Goal: Information Seeking & Learning: Learn about a topic

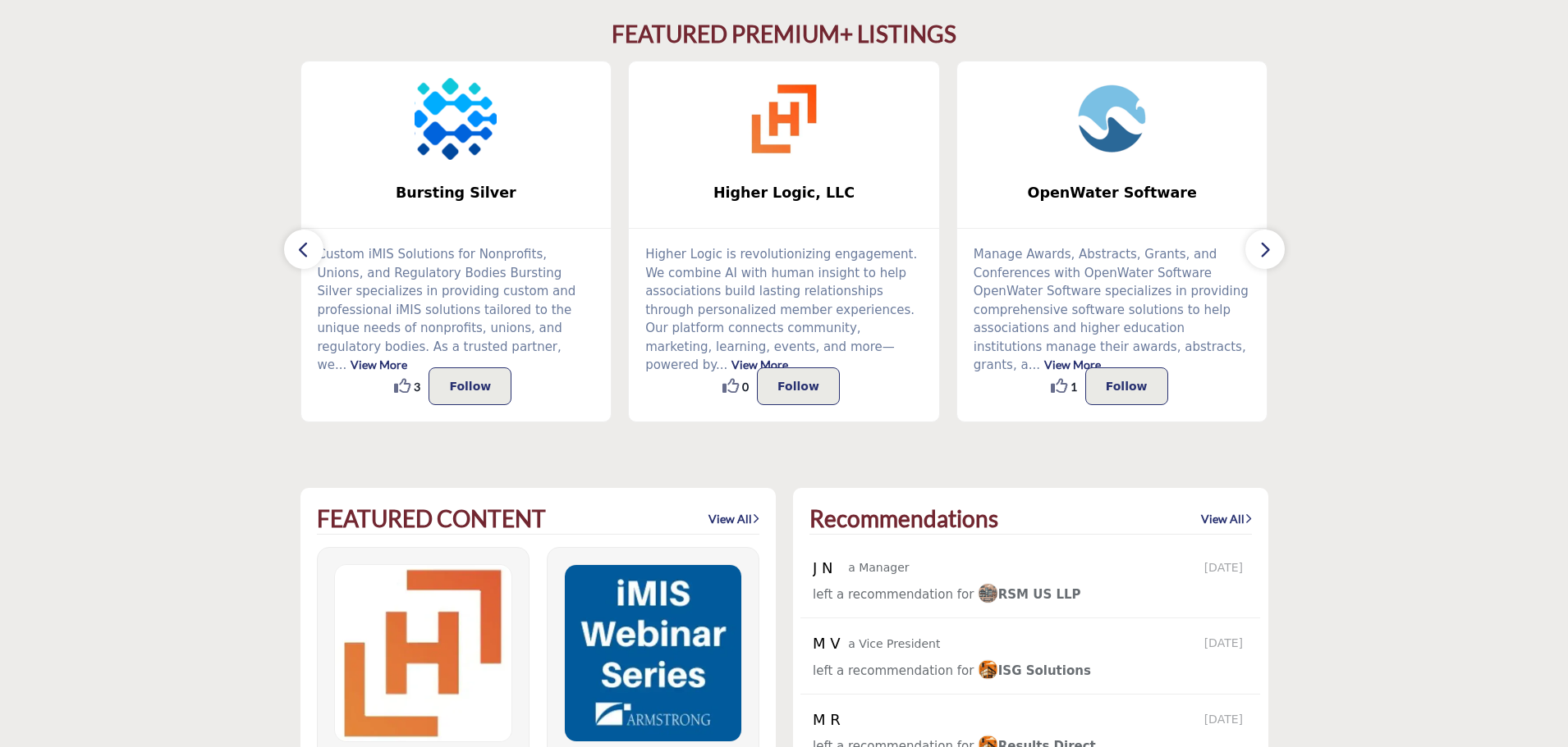
scroll to position [328, 0]
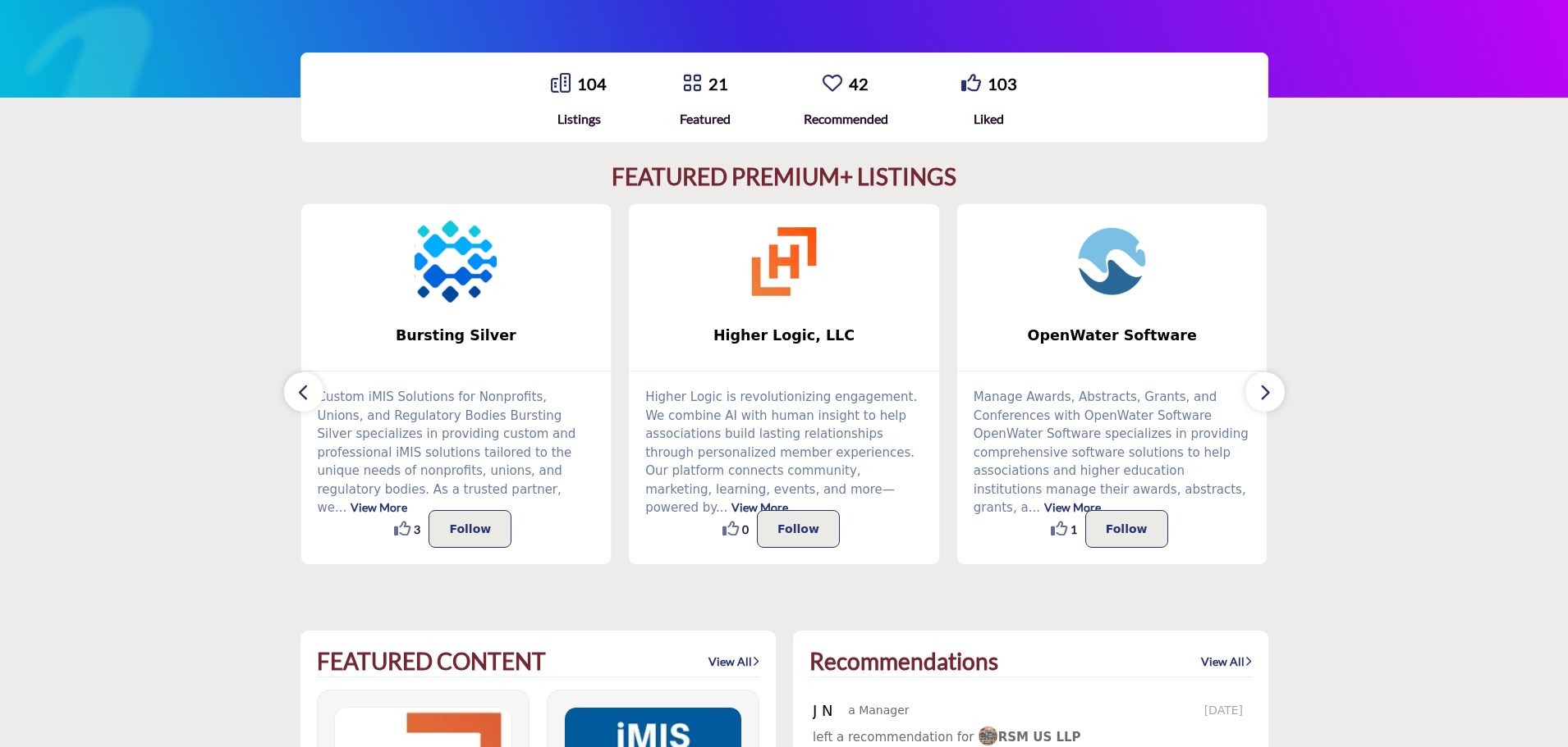
click at [1261, 392] on icon "button" at bounding box center [1264, 392] width 13 height 21
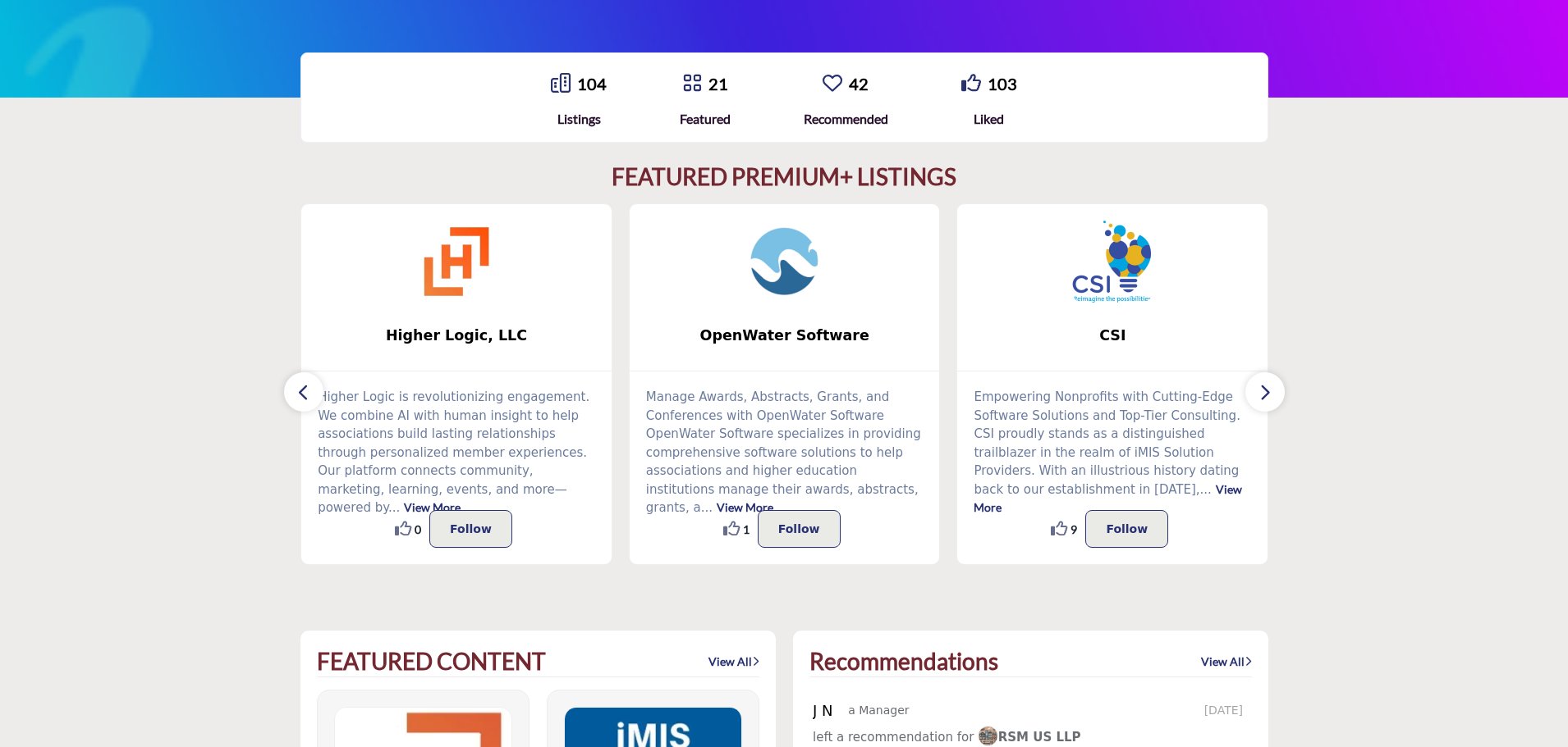
click at [1261, 392] on icon "button" at bounding box center [1264, 392] width 13 height 21
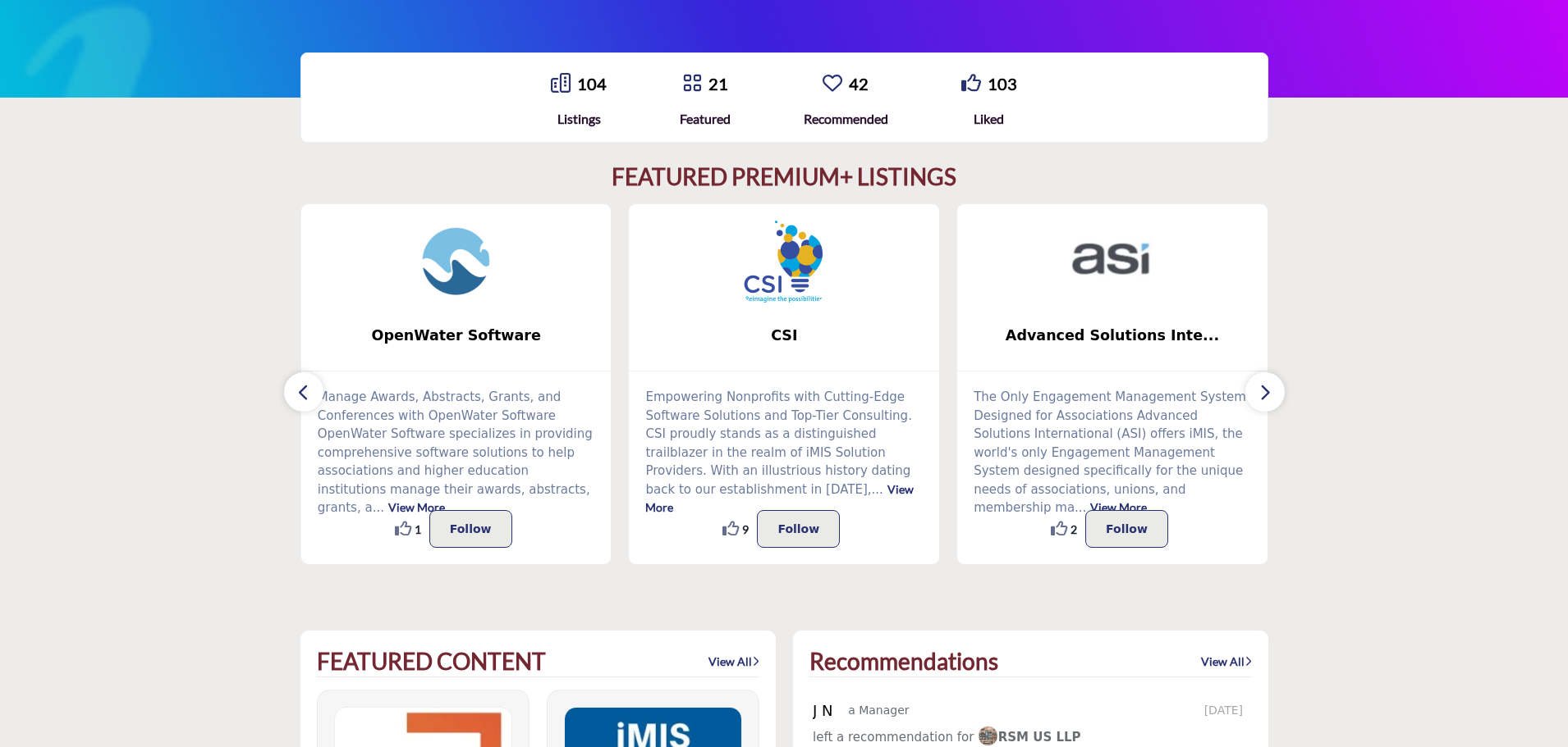
click at [1261, 392] on icon "button" at bounding box center [1264, 392] width 13 height 21
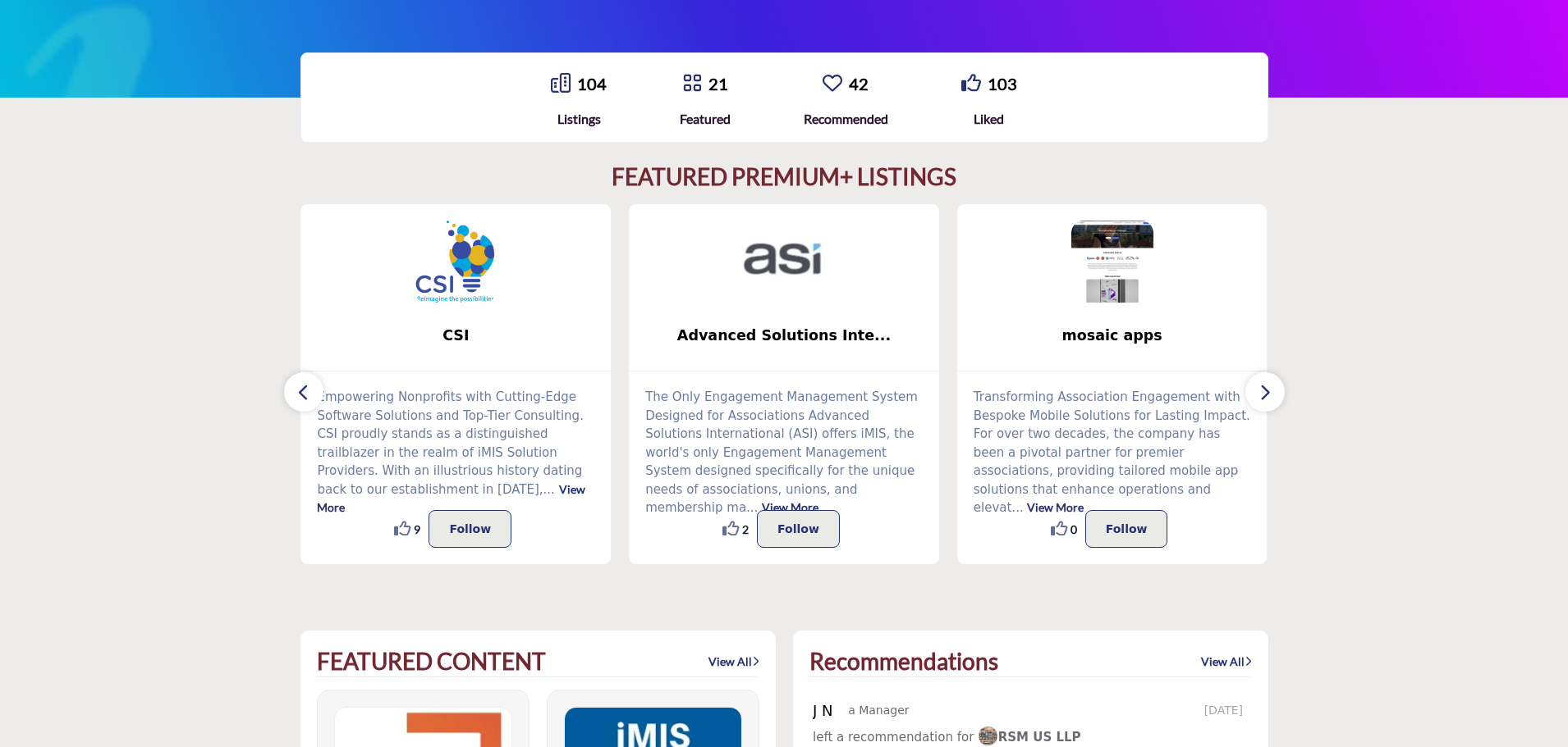
click at [1261, 392] on icon "button" at bounding box center [1264, 392] width 13 height 21
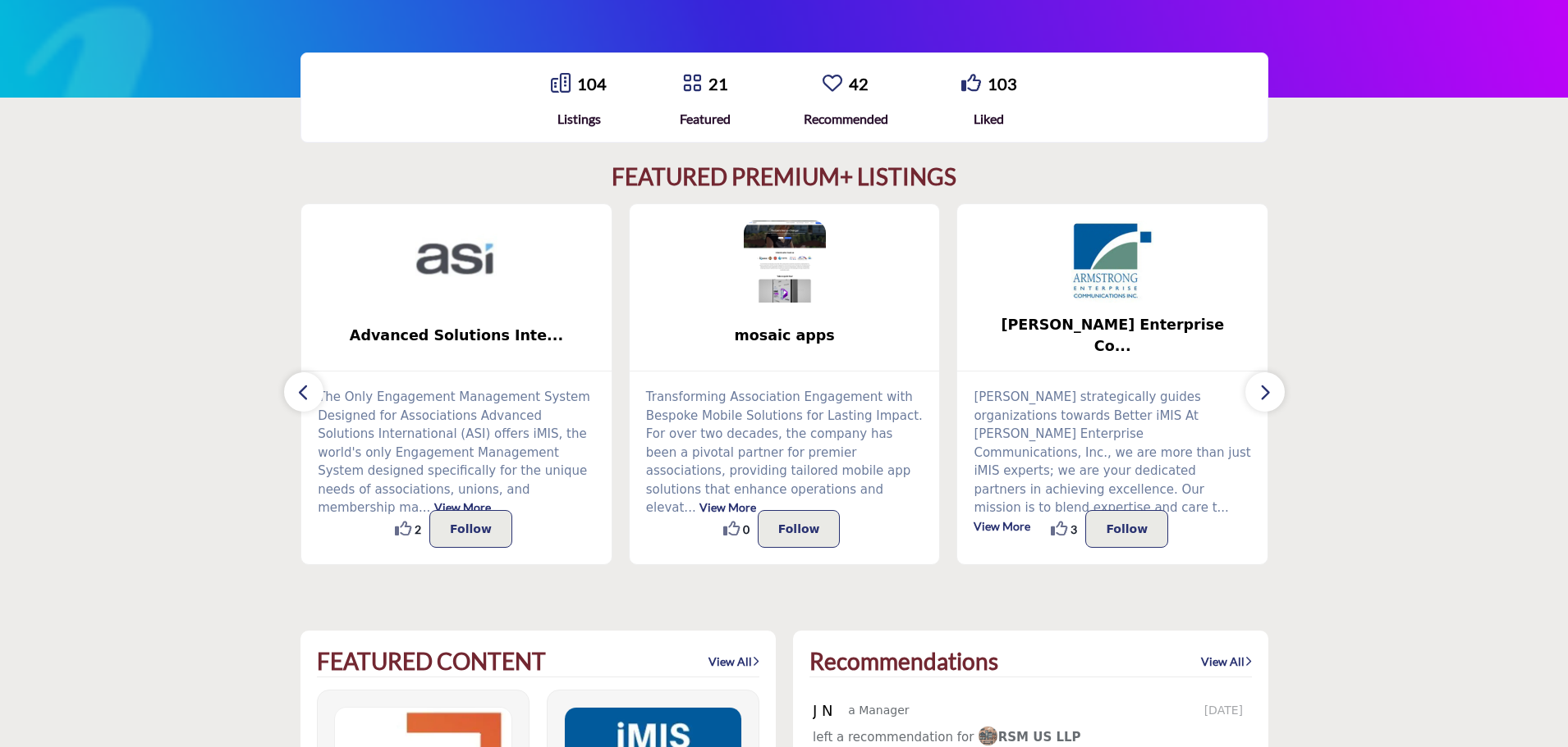
click at [1261, 392] on icon "button" at bounding box center [1264, 392] width 13 height 21
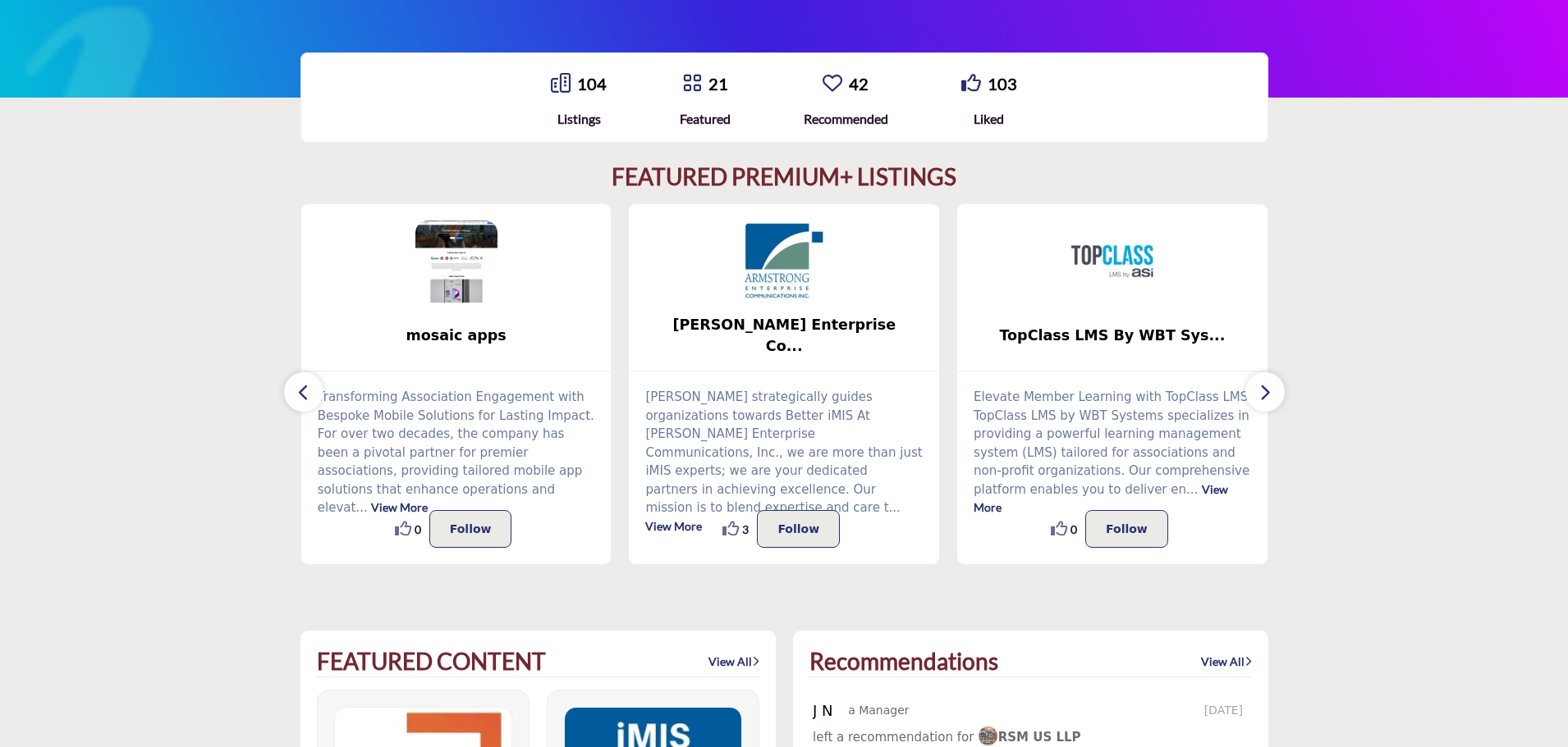
click at [1261, 392] on icon "button" at bounding box center [1264, 392] width 13 height 21
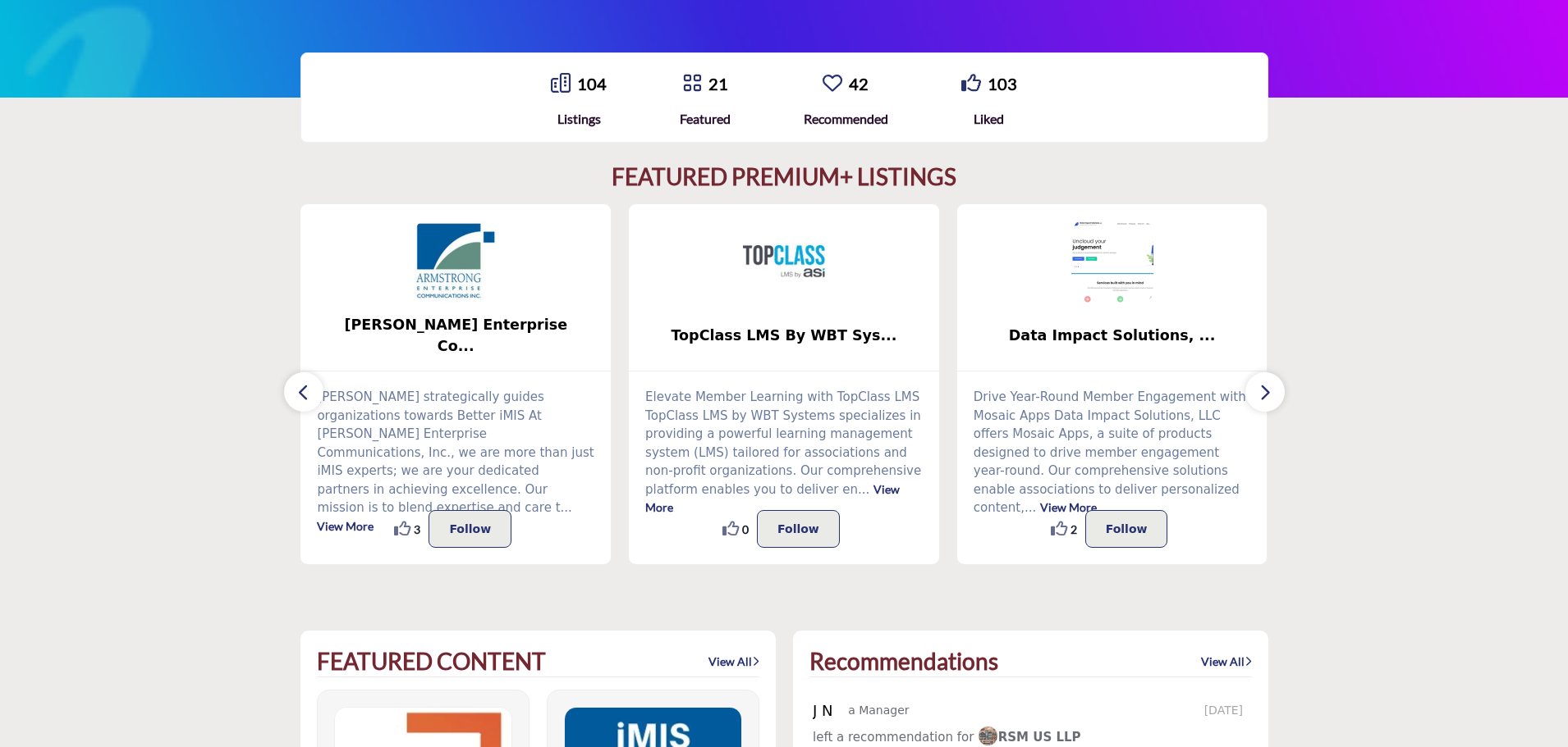
click at [1261, 392] on icon "button" at bounding box center [1264, 392] width 13 height 21
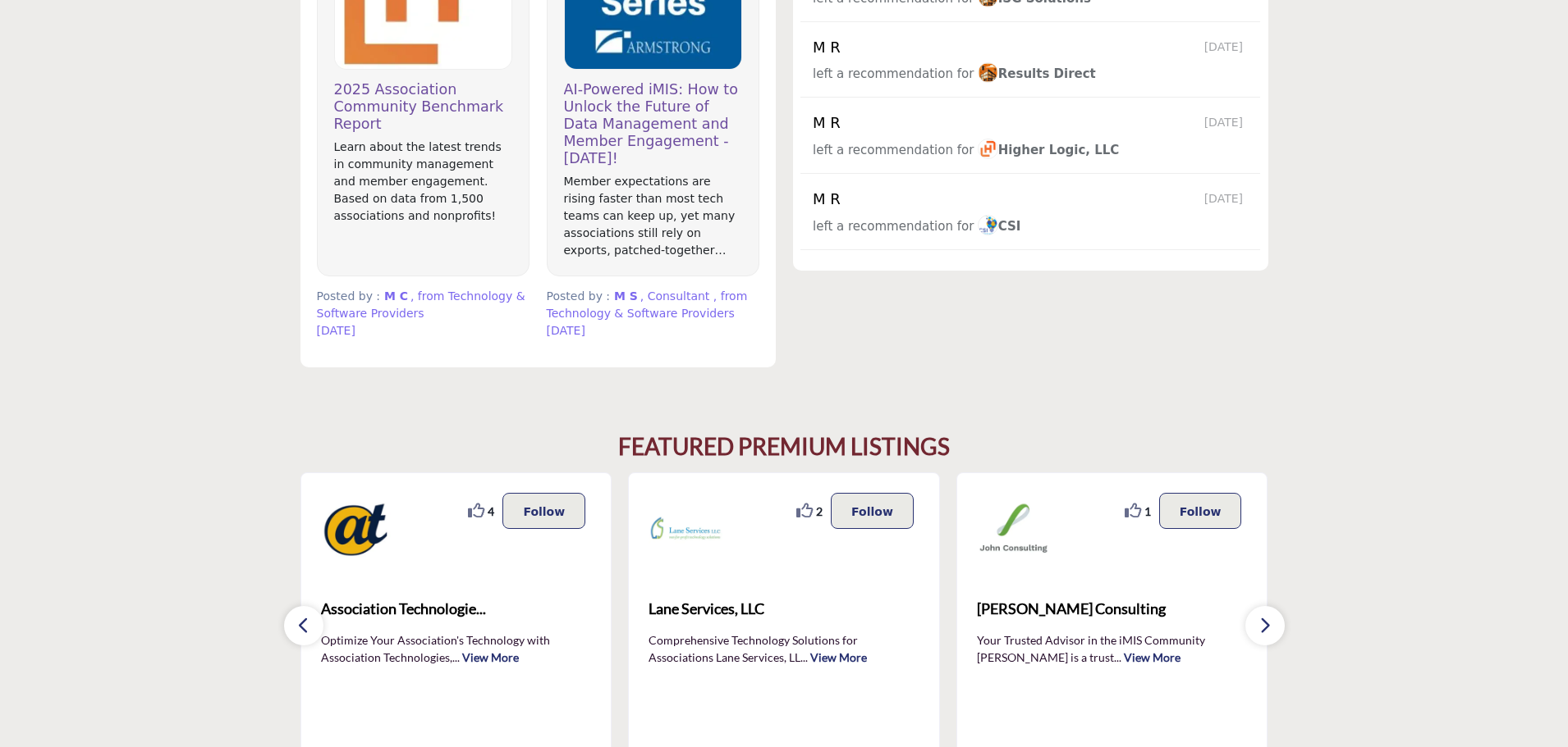
scroll to position [1312, 0]
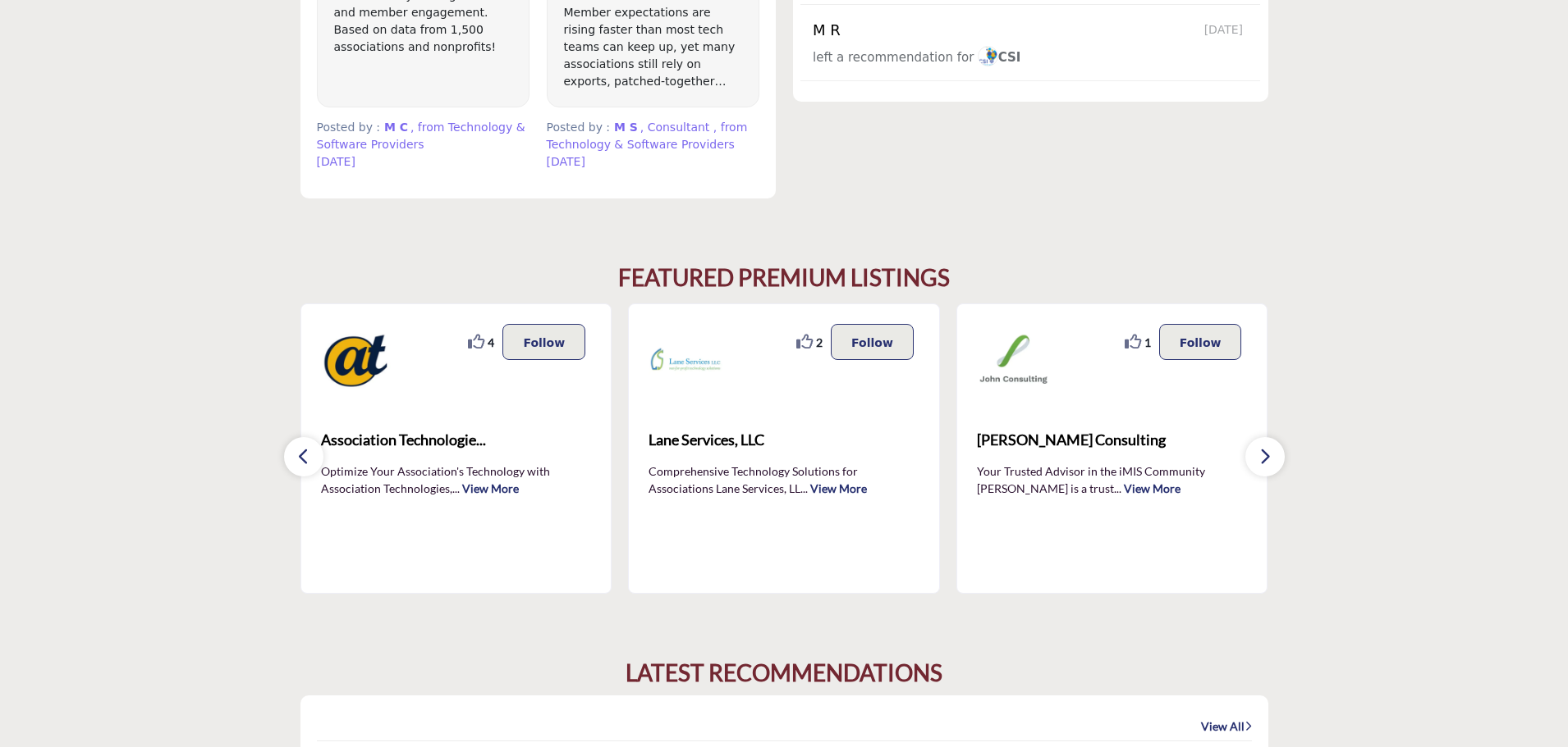
click at [1256, 453] on button "button" at bounding box center [1265, 457] width 40 height 40
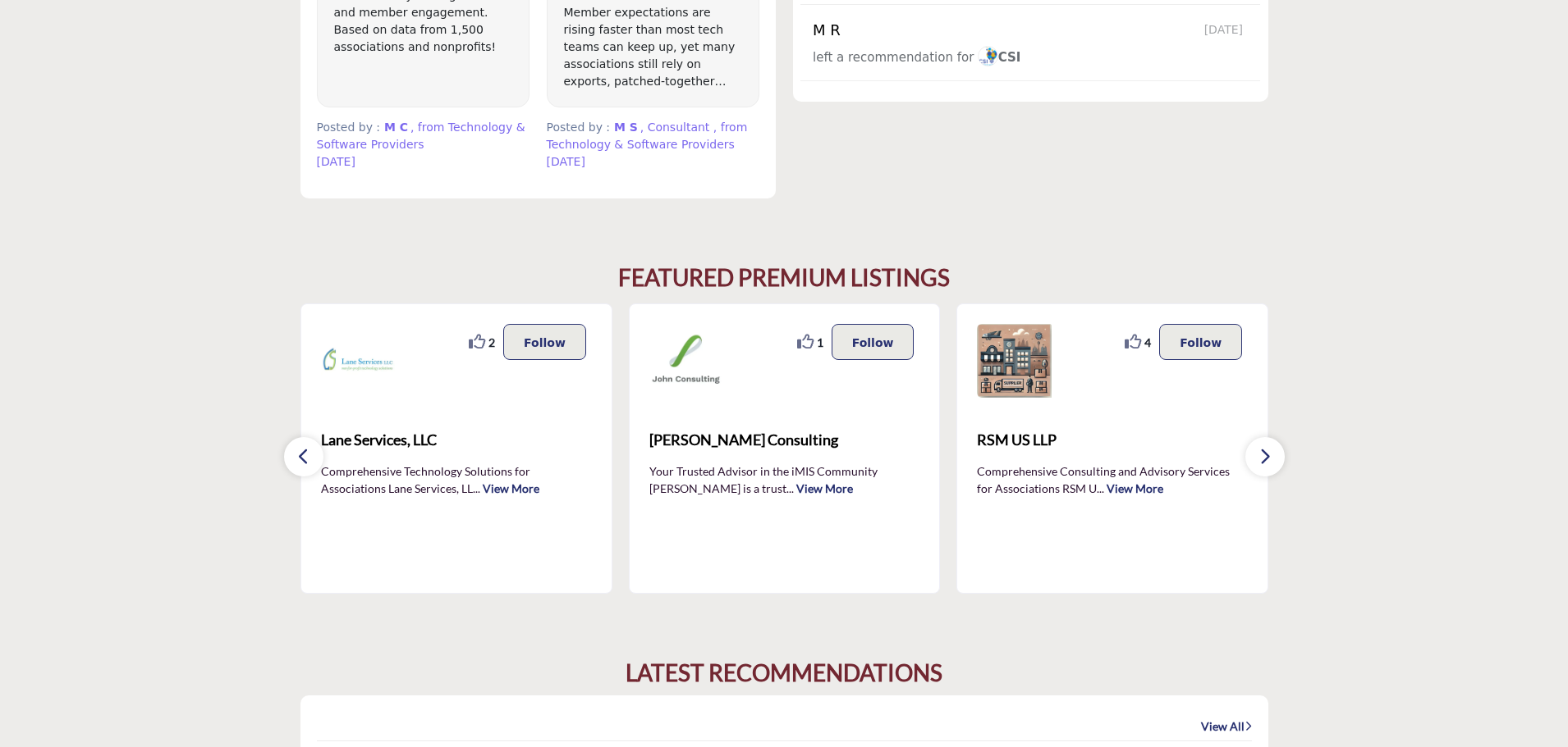
click at [1256, 453] on button "button" at bounding box center [1265, 457] width 40 height 40
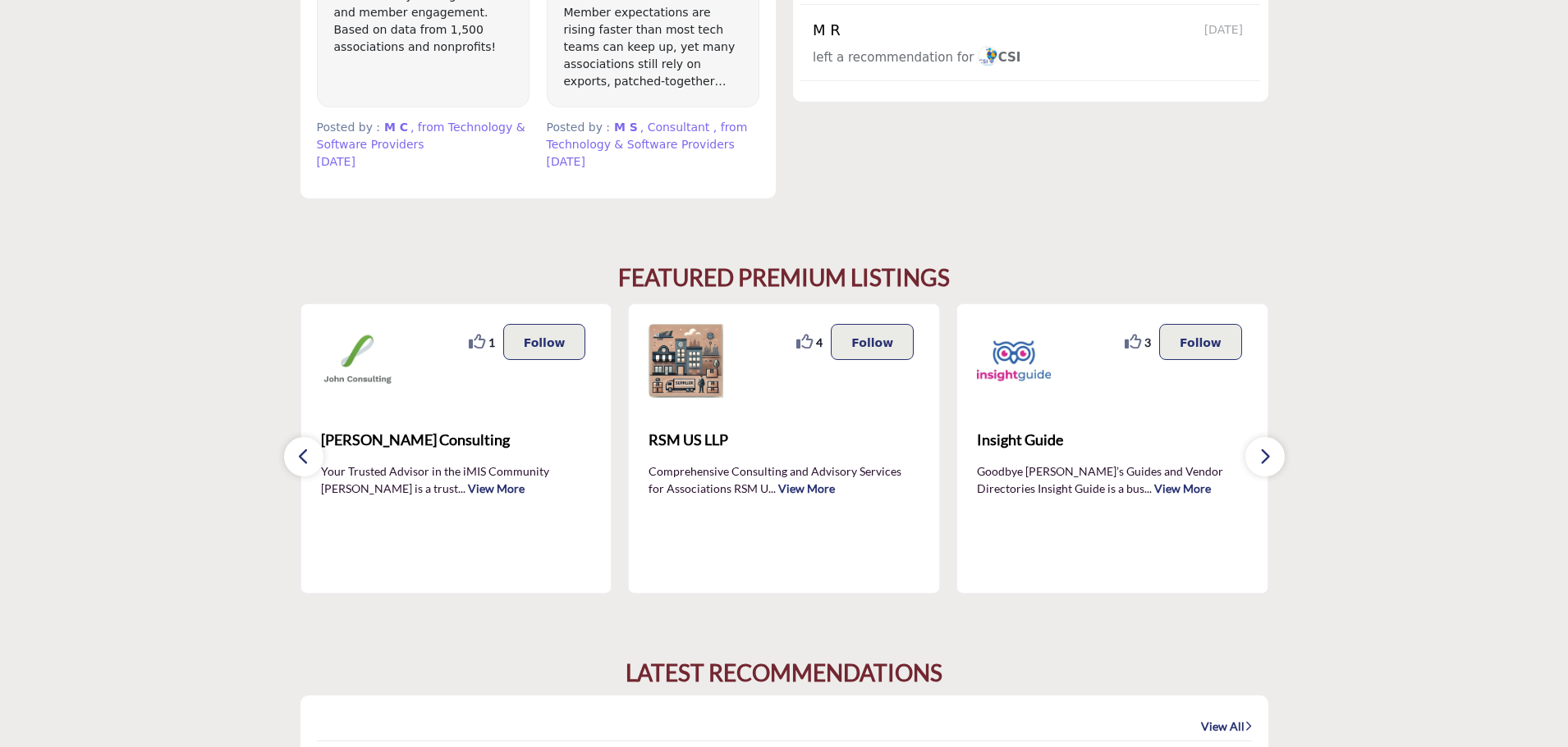
click at [1256, 453] on button "button" at bounding box center [1265, 457] width 40 height 40
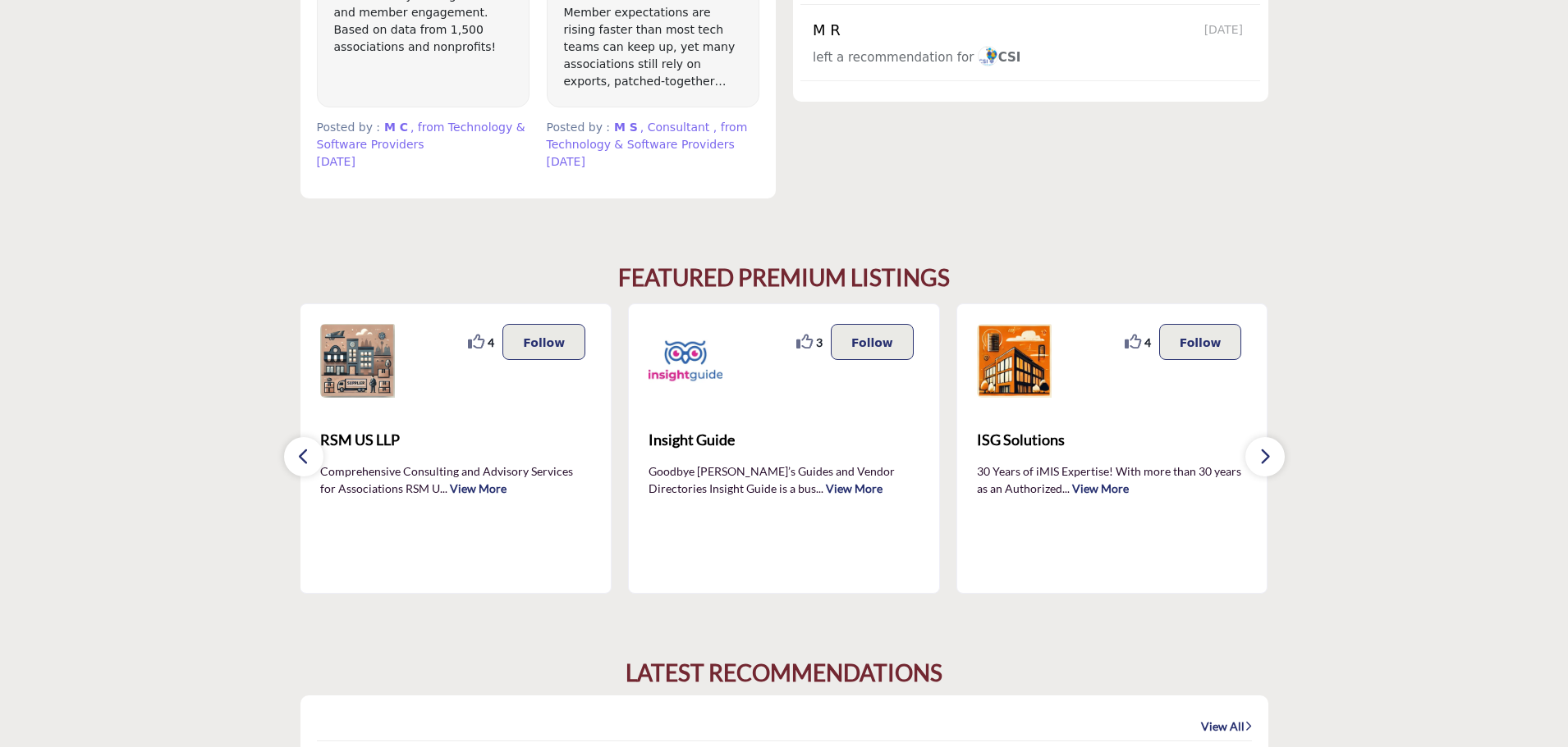
click at [1256, 453] on button "button" at bounding box center [1265, 457] width 40 height 40
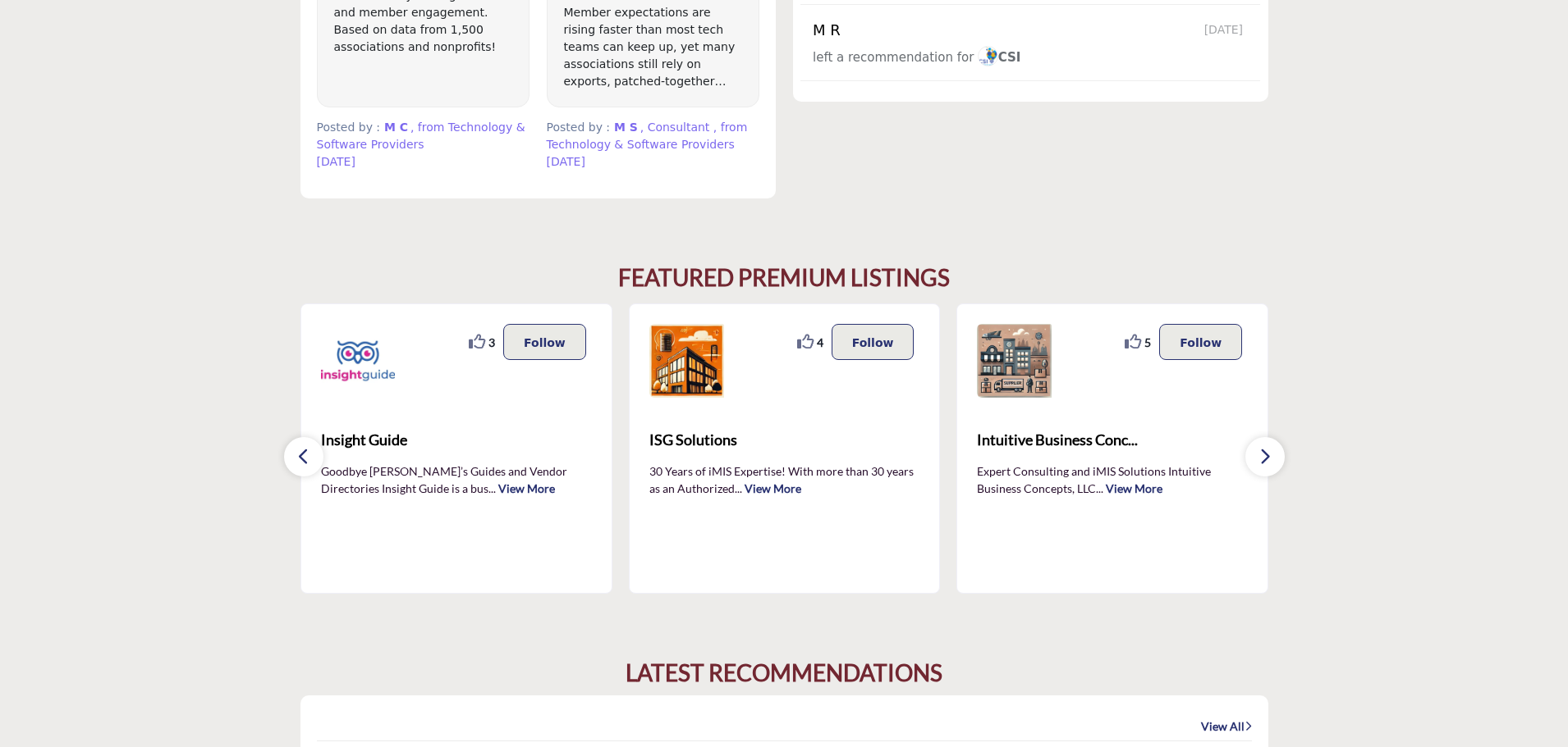
click at [1256, 453] on button "button" at bounding box center [1265, 457] width 40 height 40
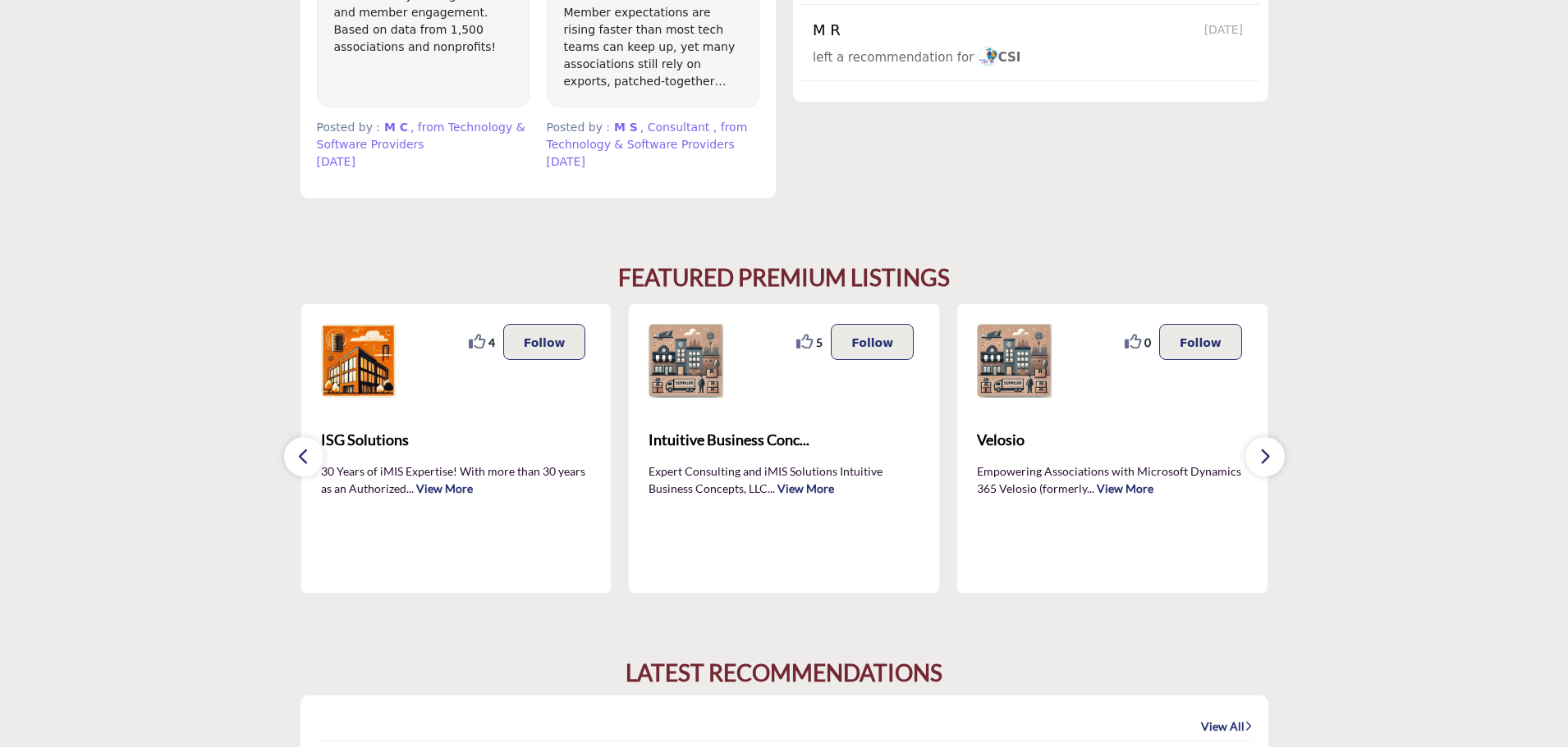
click at [1256, 453] on button "button" at bounding box center [1265, 457] width 40 height 40
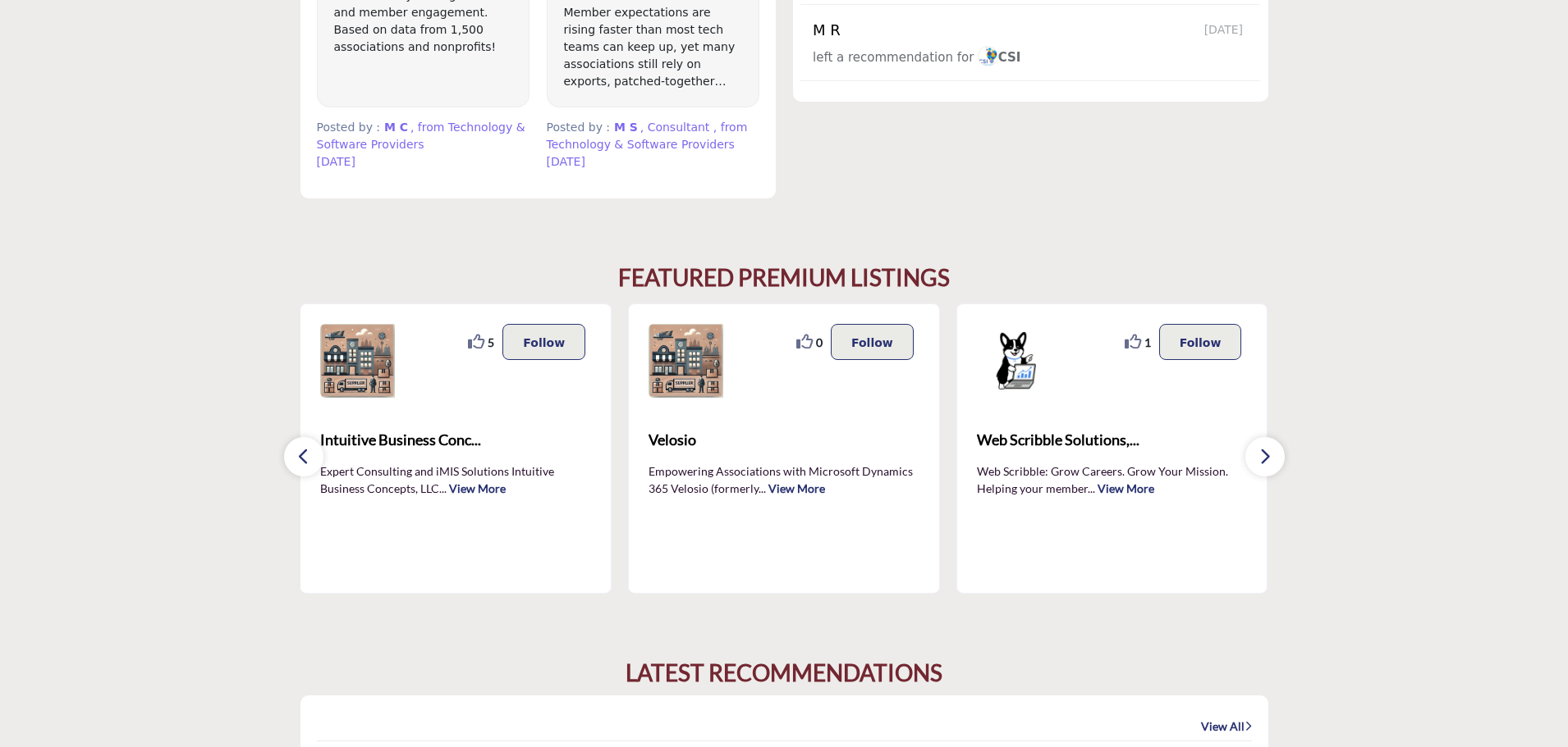
click at [1256, 453] on button "button" at bounding box center [1265, 457] width 40 height 40
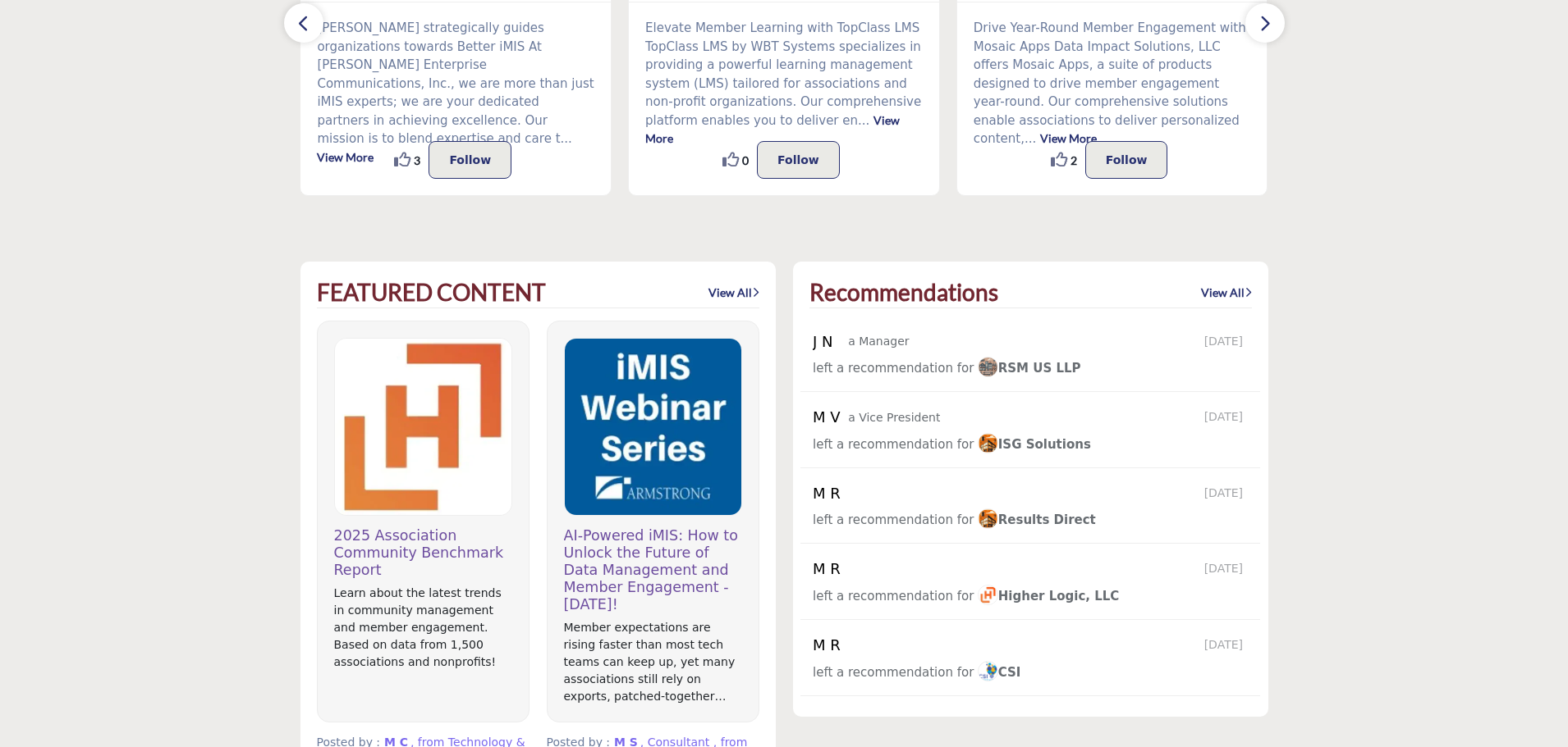
scroll to position [690, 0]
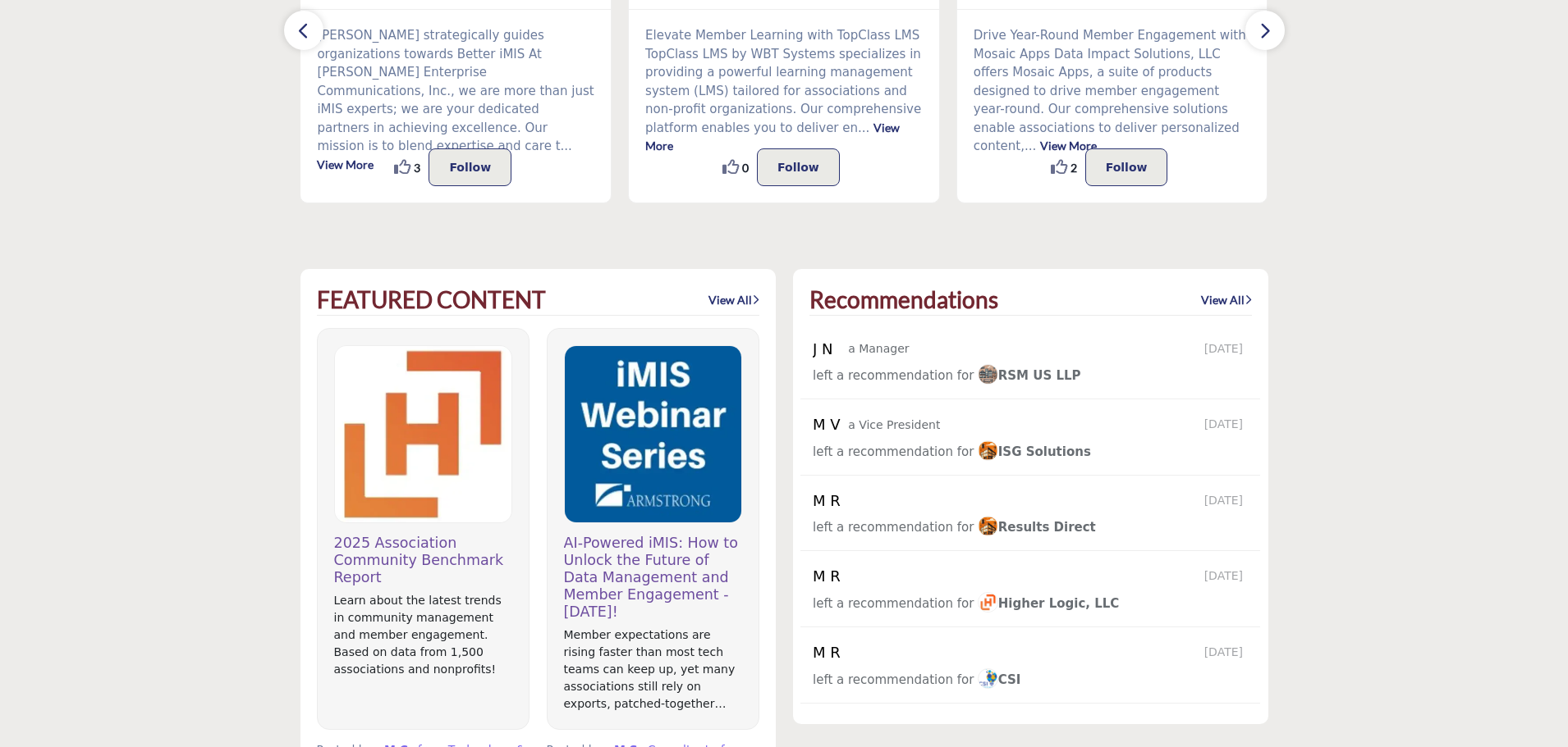
click at [728, 292] on link "View All" at bounding box center [734, 299] width 51 height 16
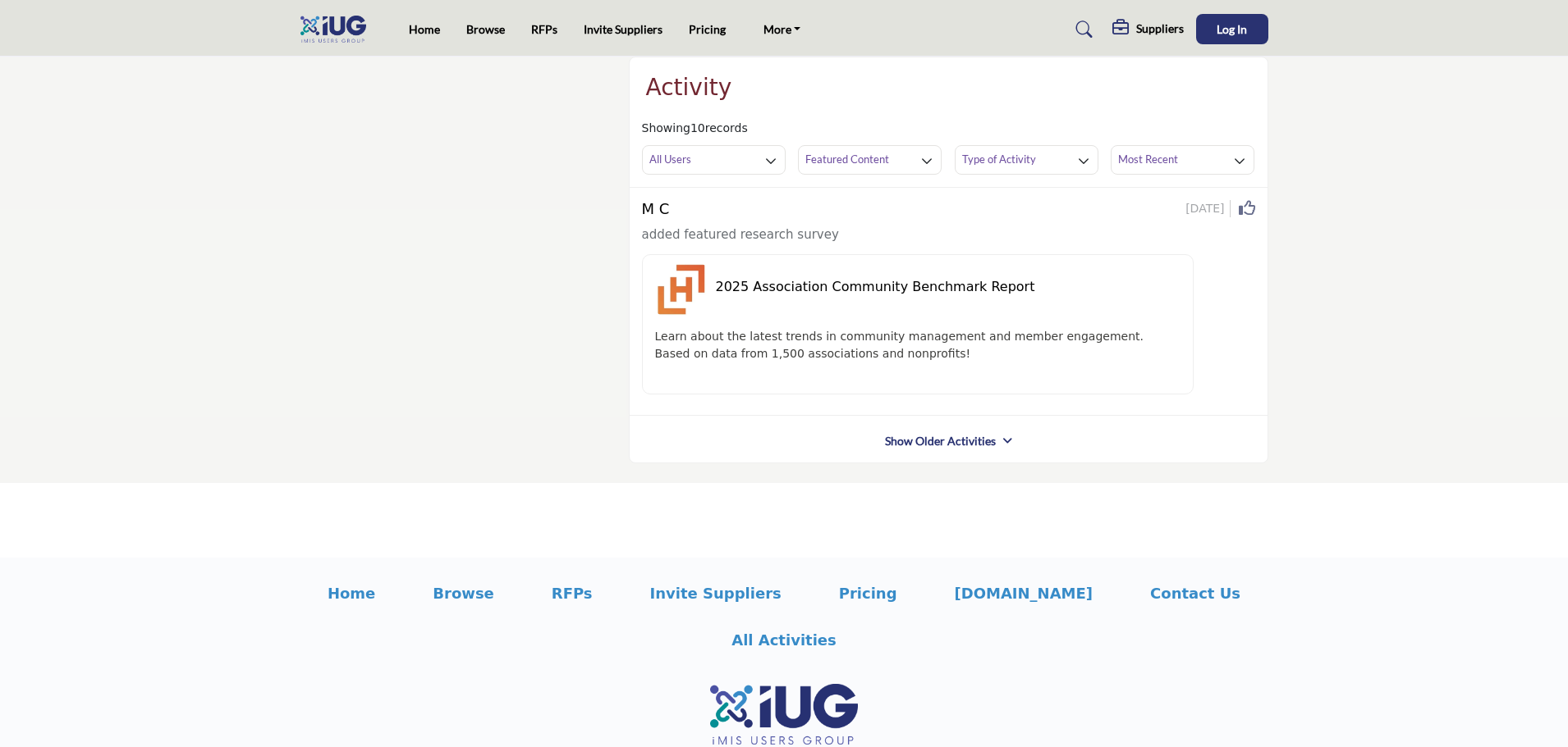
scroll to position [43, 0]
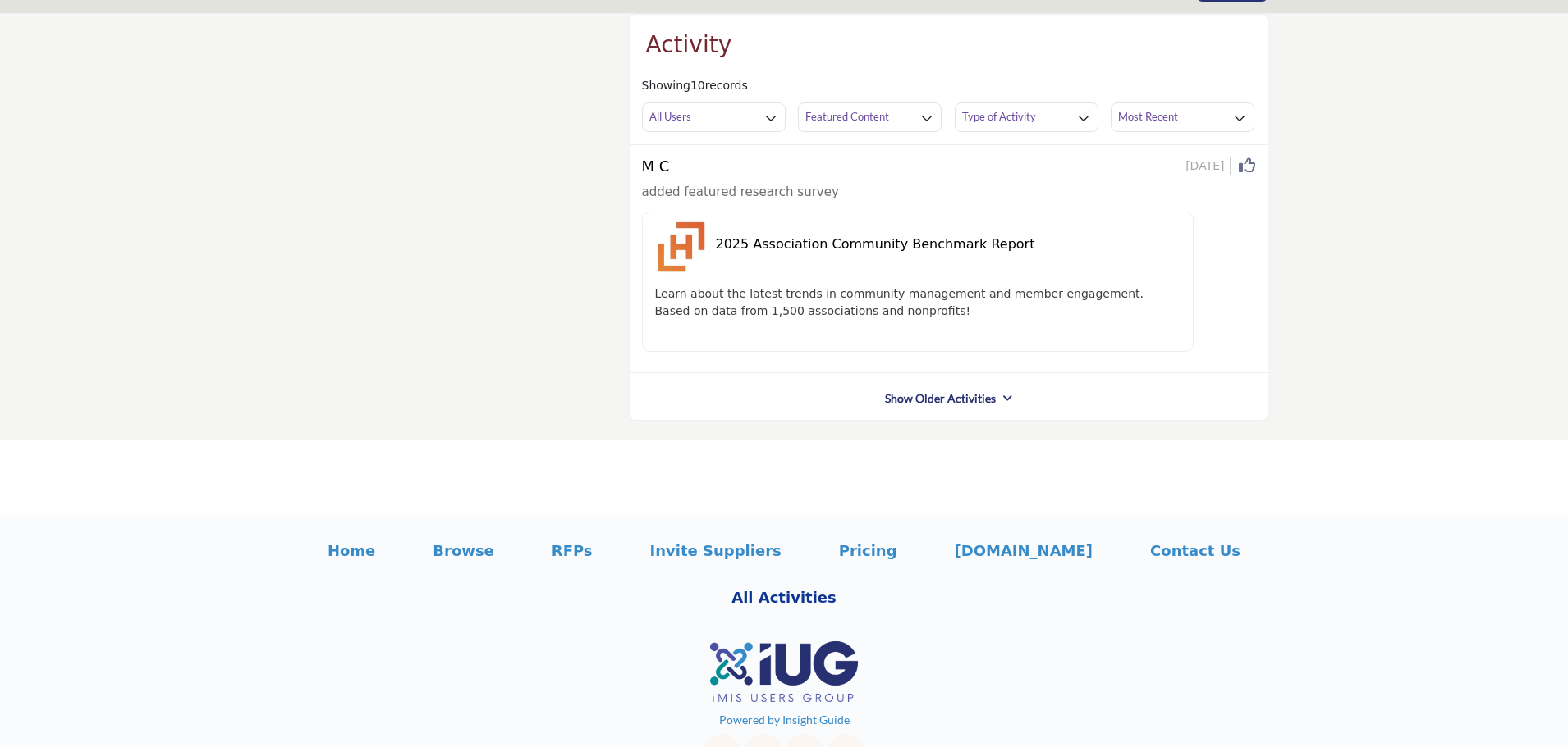
click at [836, 587] on p "All Activities" at bounding box center [784, 598] width 105 height 22
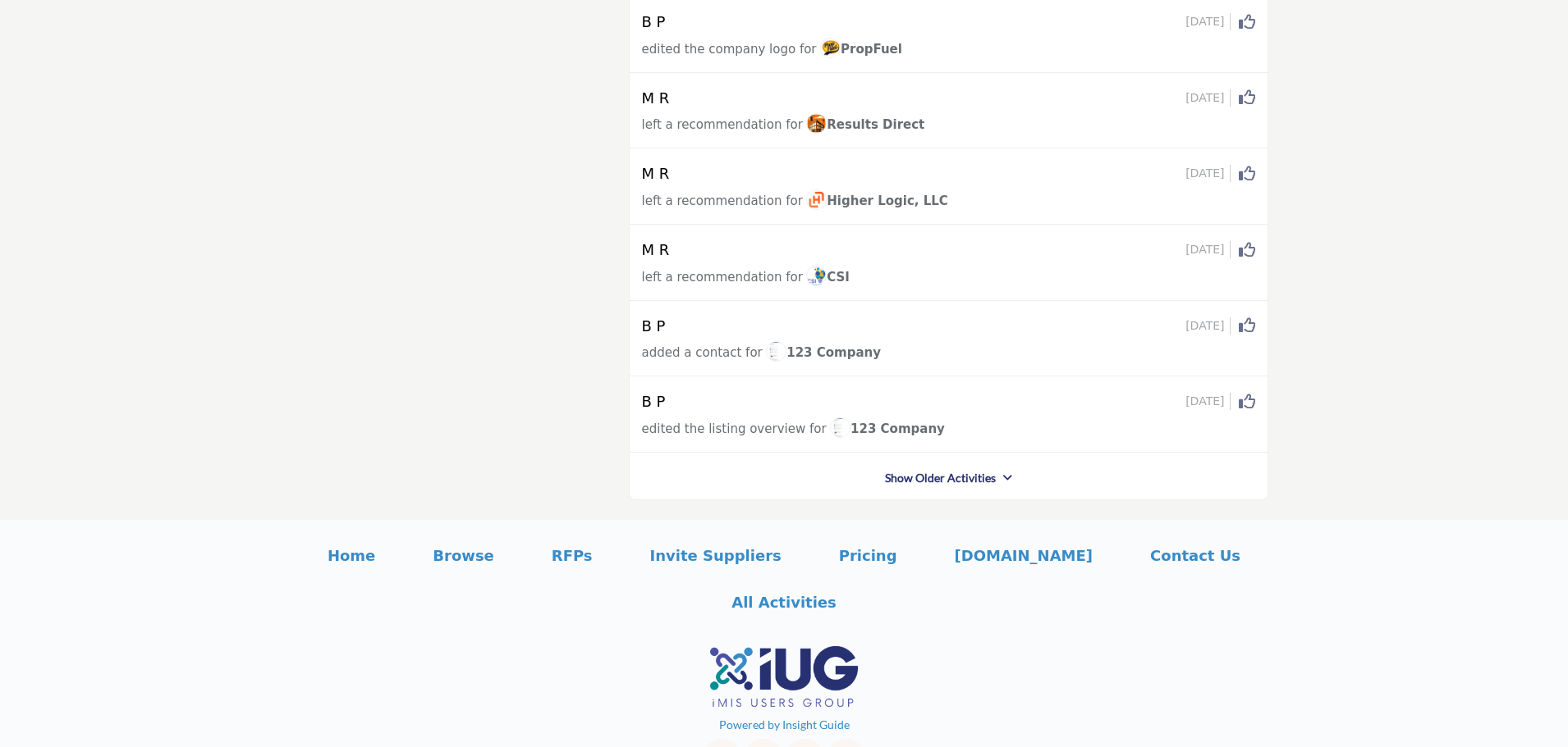
scroll to position [1269, 0]
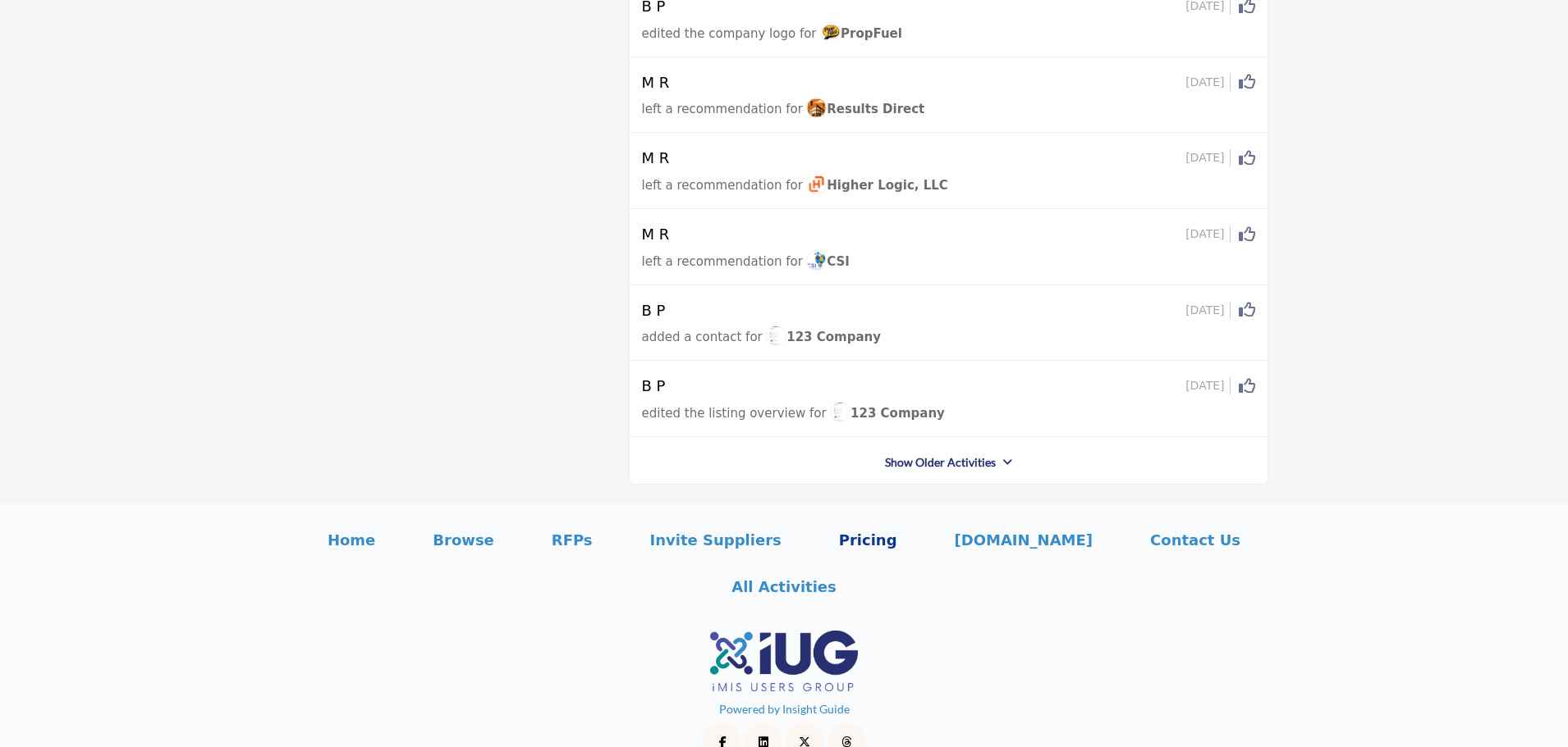
click at [839, 543] on p "Pricing" at bounding box center [868, 540] width 59 height 22
